Goal: Information Seeking & Learning: Learn about a topic

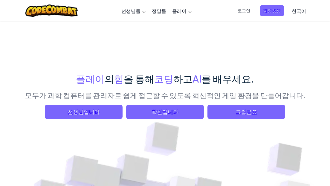
scroll to position [30, 0]
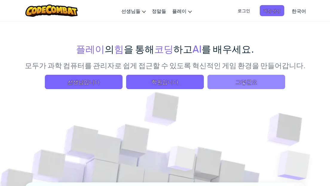
click at [254, 82] on font "그렇군요" at bounding box center [246, 81] width 22 height 7
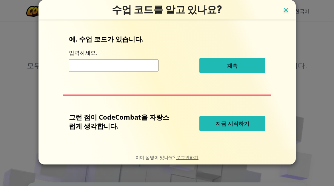
click at [282, 10] on img at bounding box center [286, 10] width 8 height 9
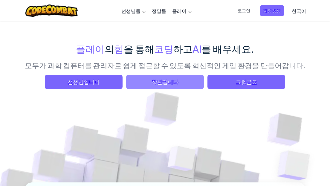
click at [185, 80] on span "학원입니다" at bounding box center [165, 82] width 78 height 14
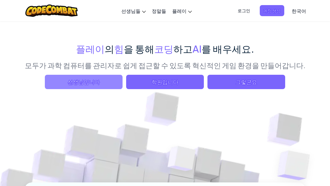
click at [105, 79] on span "선생님입니다" at bounding box center [84, 82] width 78 height 14
